Goal: Communication & Community: Answer question/provide support

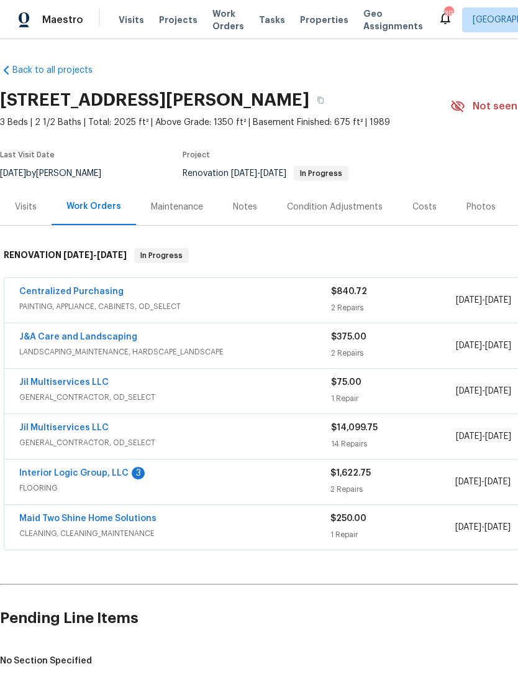
click at [247, 207] on div "Notes" at bounding box center [245, 207] width 24 height 12
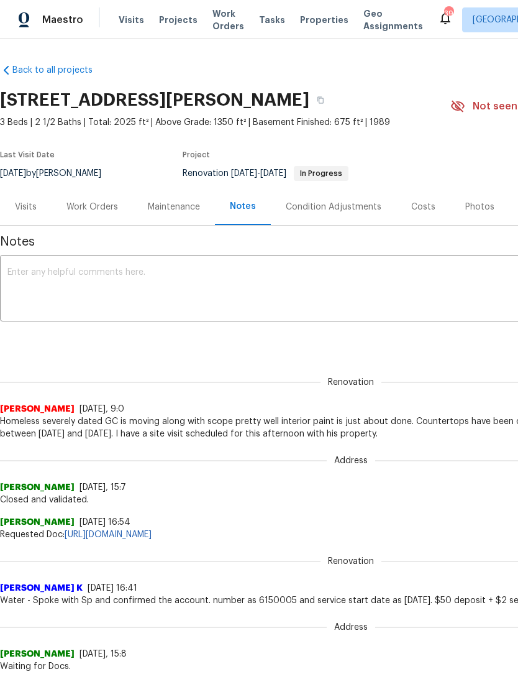
click at [88, 206] on div "Work Orders" at bounding box center [92, 207] width 52 height 12
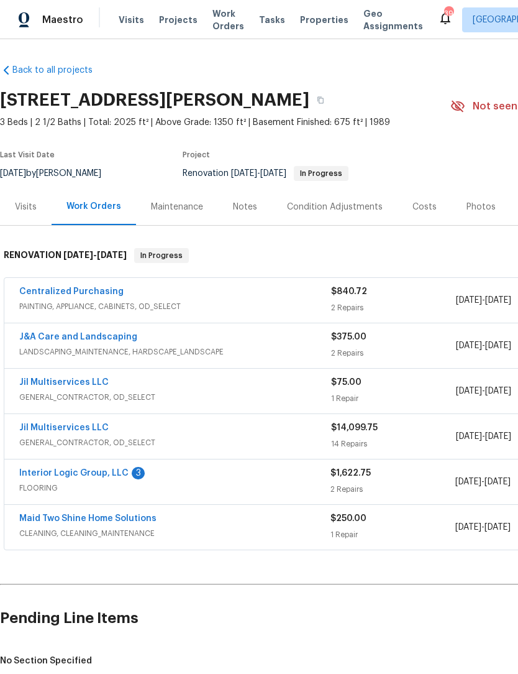
click at [86, 430] on link "Jil Multiservices LLC" at bounding box center [63, 427] width 89 height 9
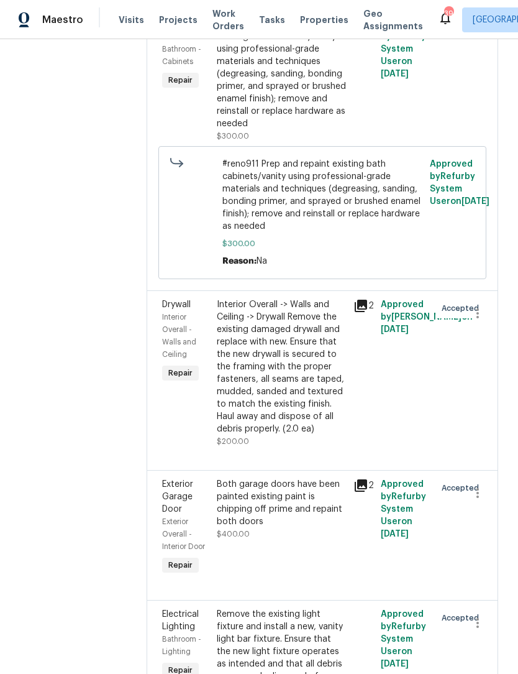
scroll to position [2168, 0]
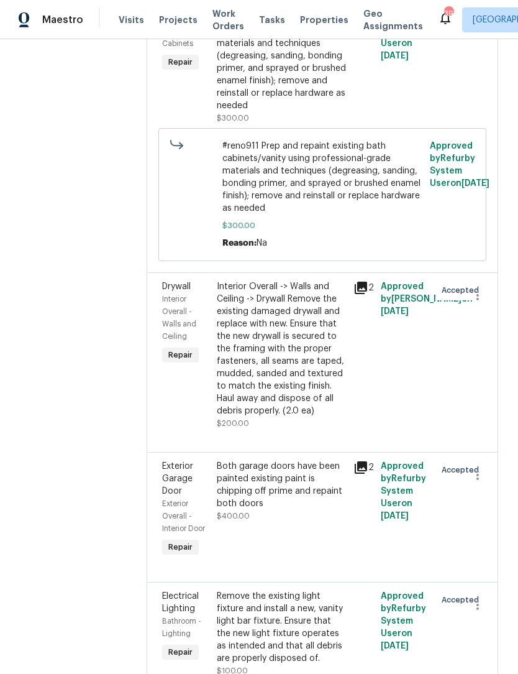
click at [418, 544] on div "Approved by Refurby System User on 9/16/2025" at bounding box center [404, 509] width 55 height 107
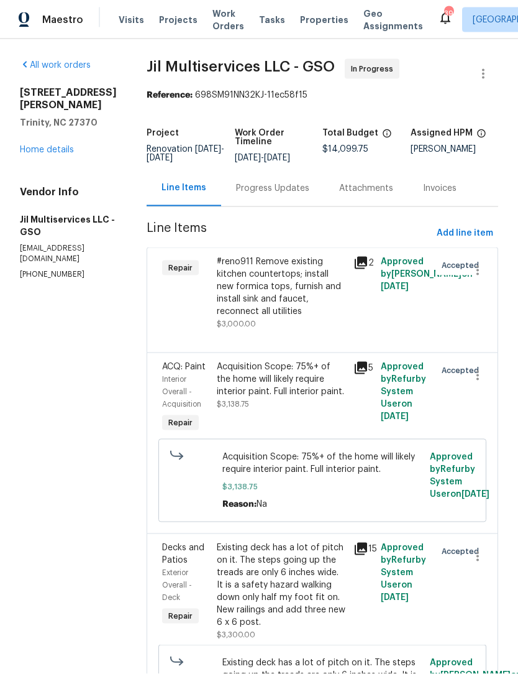
scroll to position [0, 0]
click at [55, 145] on link "Home details" at bounding box center [47, 149] width 54 height 9
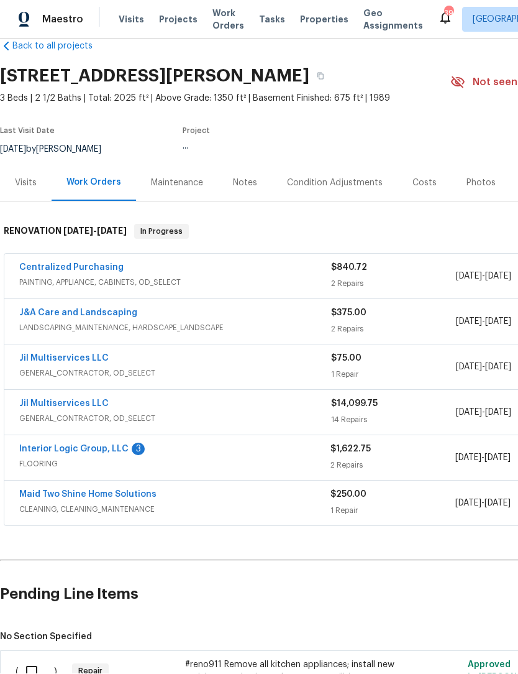
scroll to position [24, 0]
click at [43, 445] on link "Interior Logic Group, LLC" at bounding box center [73, 449] width 109 height 9
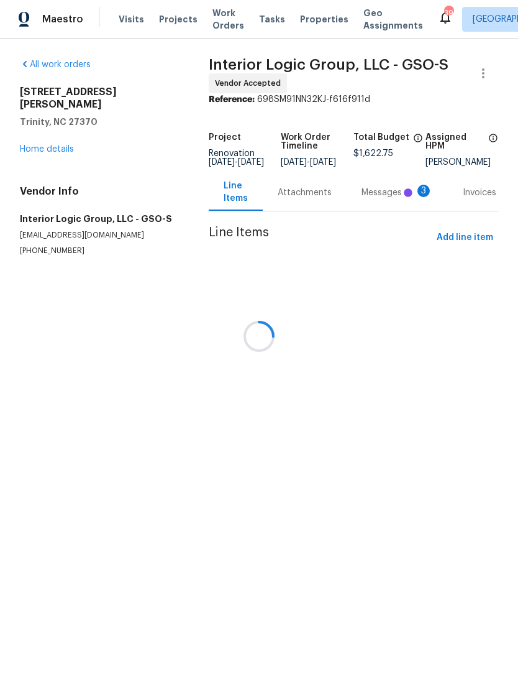
click at [369, 211] on div at bounding box center [259, 337] width 518 height 674
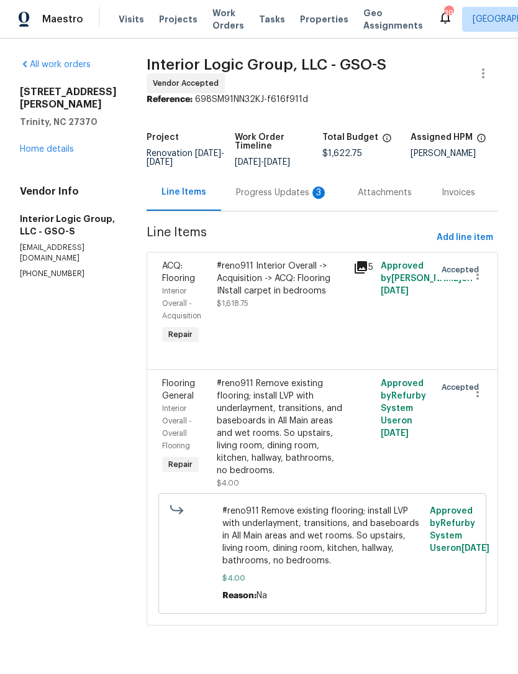
click at [260, 199] on div "Progress Updates 3" at bounding box center [282, 193] width 92 height 12
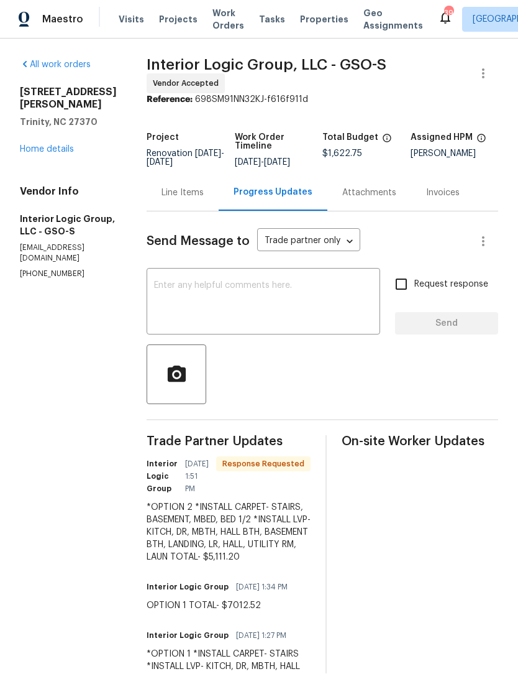
click at [41, 106] on div "All work orders [STREET_ADDRESS][PERSON_NAME] Home details Vendor Info Interior…" at bounding box center [68, 169] width 97 height 221
click at [34, 145] on link "Home details" at bounding box center [47, 149] width 54 height 9
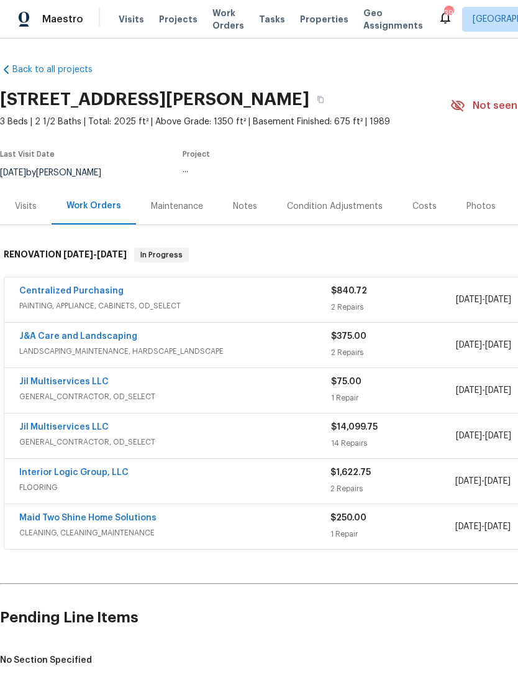
click at [413, 201] on div "Costs" at bounding box center [425, 207] width 24 height 12
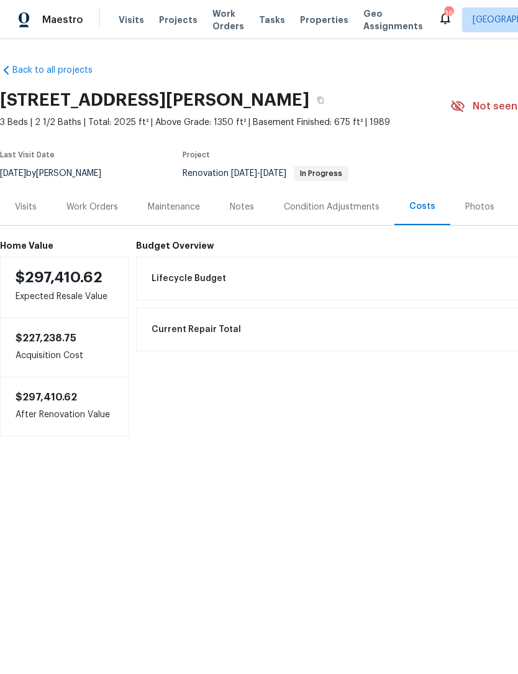
click at [97, 209] on div "Work Orders" at bounding box center [92, 207] width 52 height 12
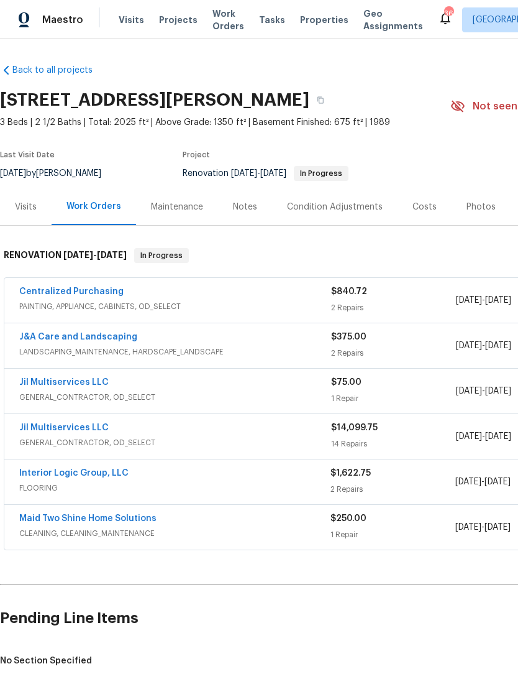
click at [414, 204] on div "Costs" at bounding box center [425, 207] width 24 height 12
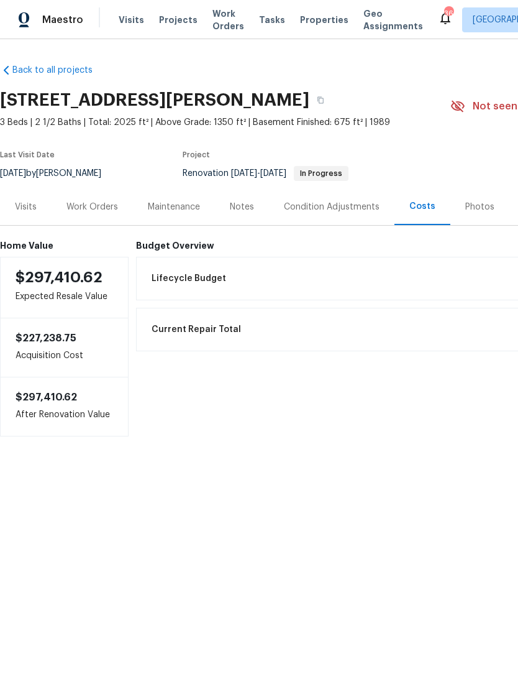
click at [86, 214] on div "Work Orders" at bounding box center [92, 206] width 81 height 37
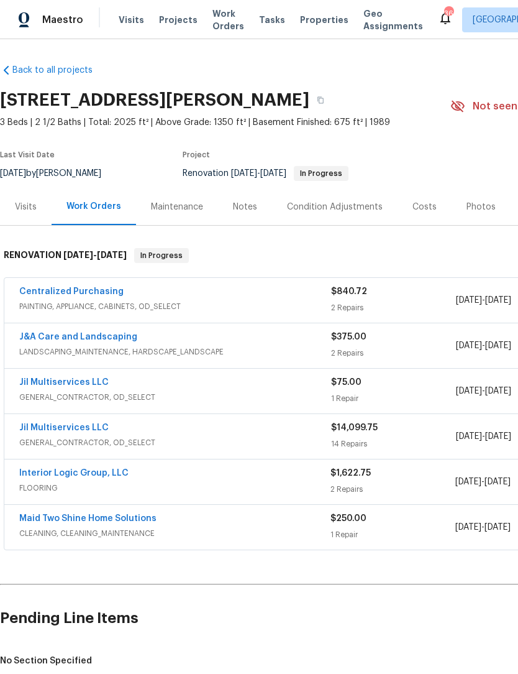
click at [35, 470] on link "Interior Logic Group, LLC" at bounding box center [73, 473] width 109 height 9
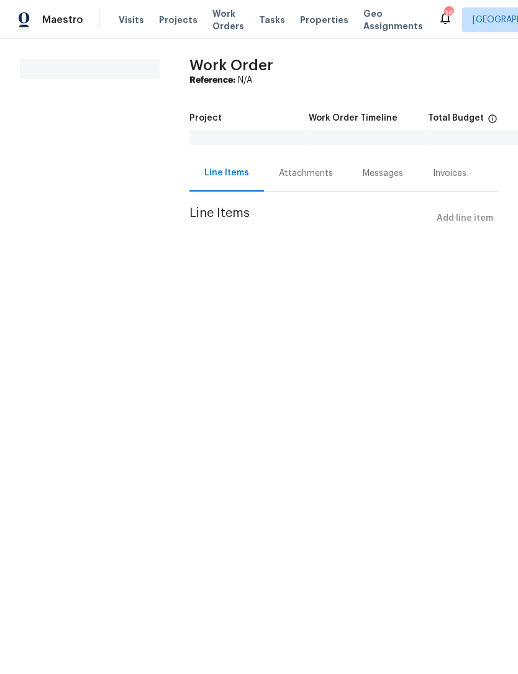
click at [219, 180] on div "Line Items" at bounding box center [227, 173] width 75 height 37
click at [363, 168] on div "Messages" at bounding box center [383, 173] width 40 height 12
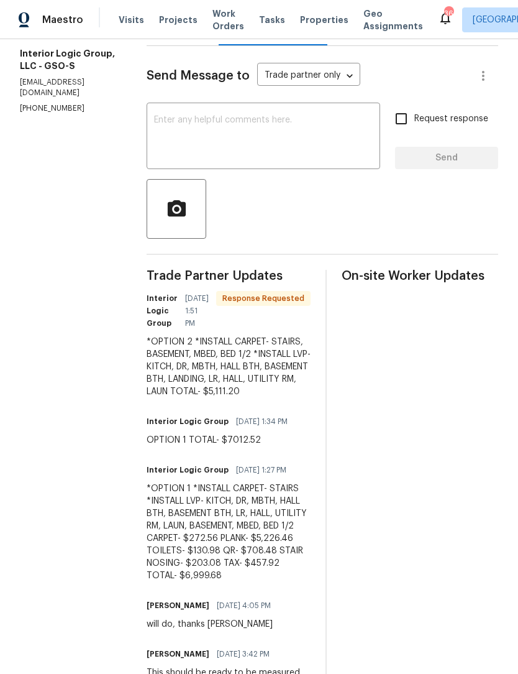
scroll to position [170, 0]
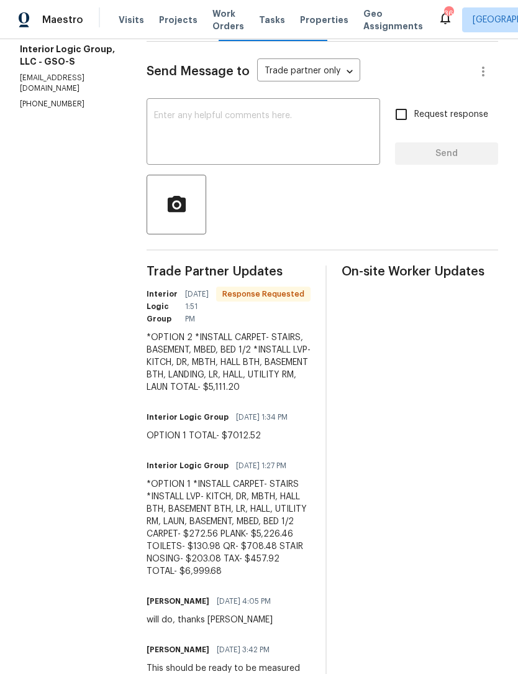
click at [220, 132] on textarea at bounding box center [263, 133] width 219 height 44
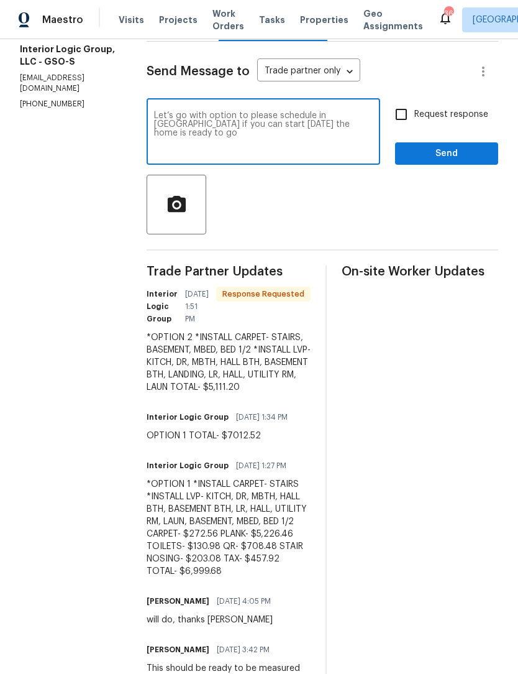
type textarea "Let’s go with option to please schedule in [GEOGRAPHIC_DATA] if you can start […"
click at [408, 124] on input "Request response" at bounding box center [401, 114] width 26 height 26
checkbox input "true"
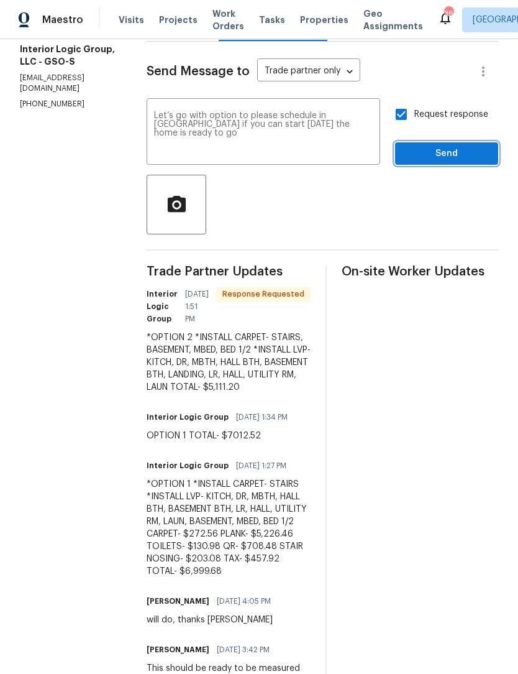
click at [447, 162] on span "Send" at bounding box center [446, 154] width 83 height 16
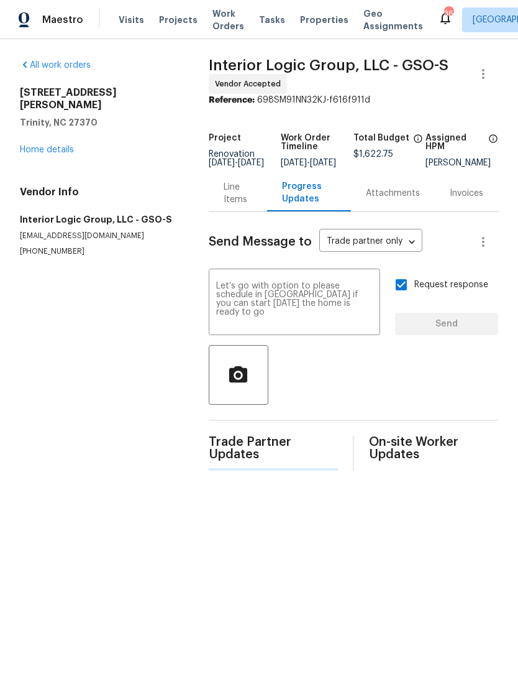
scroll to position [0, 0]
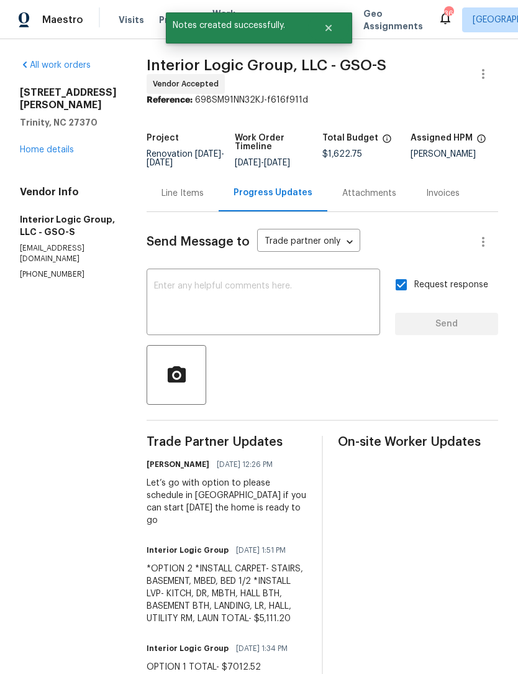
click at [210, 301] on textarea at bounding box center [263, 304] width 219 height 44
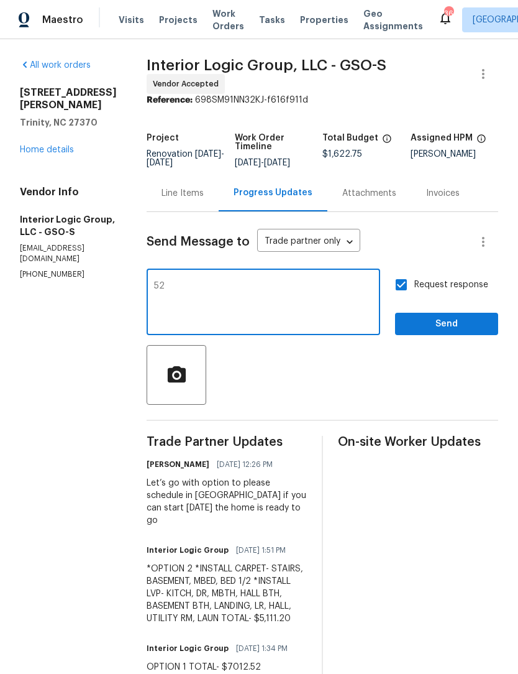
type textarea "5"
type textarea "Two"
click at [461, 329] on span "Send" at bounding box center [446, 324] width 83 height 16
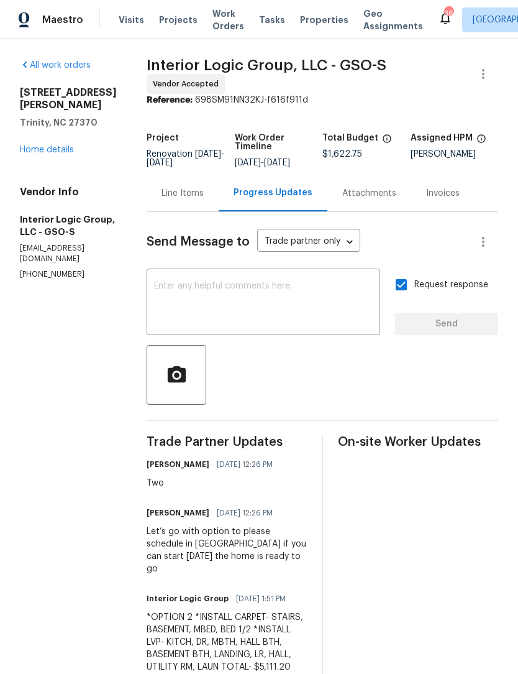
click at [30, 155] on div "All work orders [STREET_ADDRESS][PERSON_NAME] Home details Vendor Info Interior…" at bounding box center [68, 169] width 97 height 221
click at [32, 145] on link "Home details" at bounding box center [47, 149] width 54 height 9
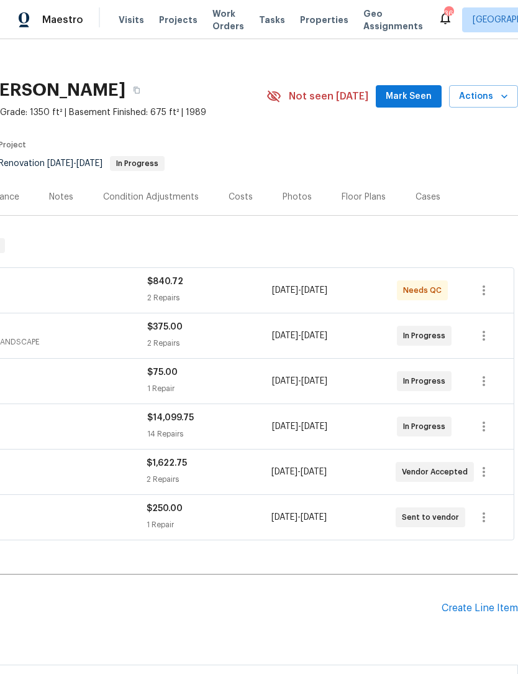
scroll to position [10, 184]
click at [413, 96] on span "Mark Seen" at bounding box center [409, 97] width 46 height 16
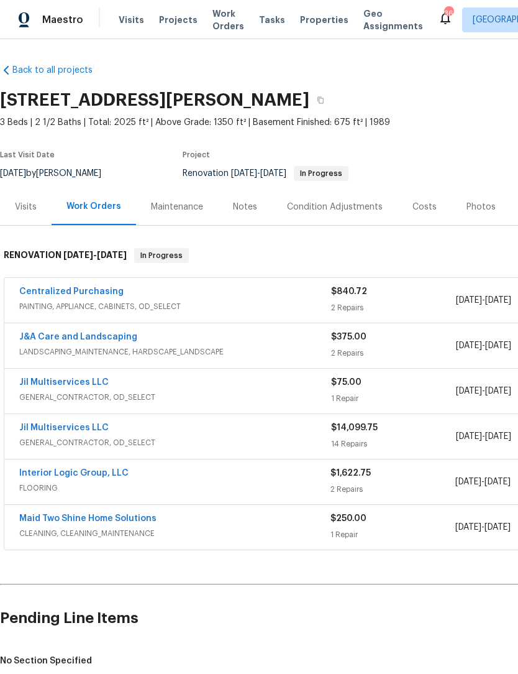
scroll to position [0, 0]
click at [242, 208] on div "Notes" at bounding box center [245, 207] width 24 height 12
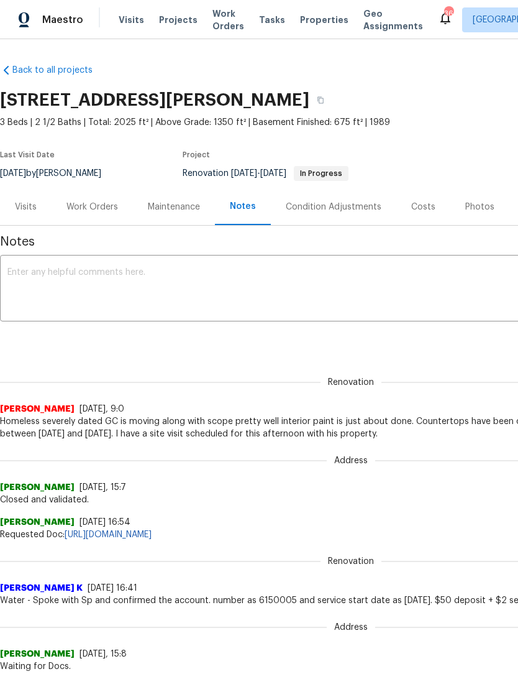
click at [7, 282] on textarea at bounding box center [350, 290] width 687 height 44
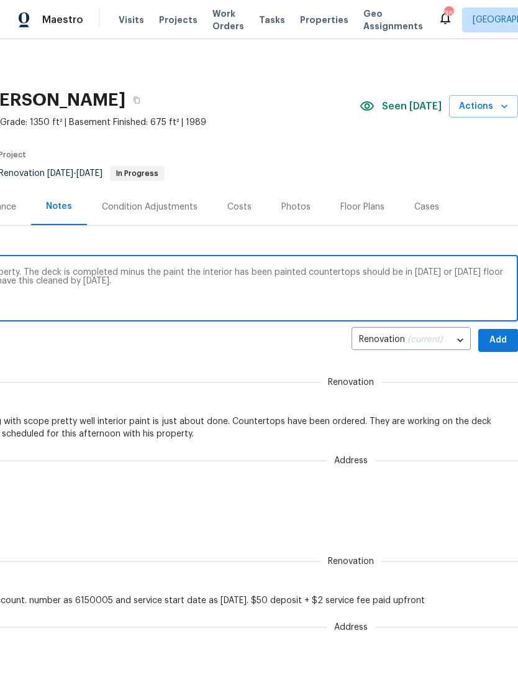
scroll to position [0, 184]
type textarea "GC is moving along pretty fast on this property. The deck is completed minus th…"
click at [504, 339] on span "Add" at bounding box center [498, 340] width 20 height 16
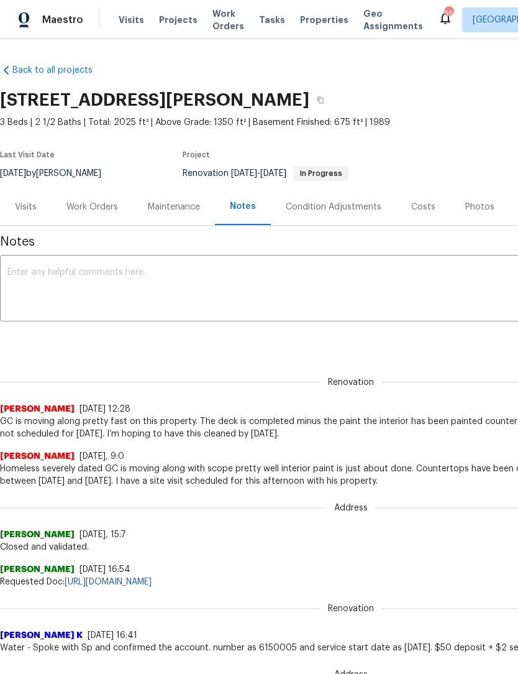
scroll to position [0, 0]
